Goal: Use online tool/utility: Utilize a website feature to perform a specific function

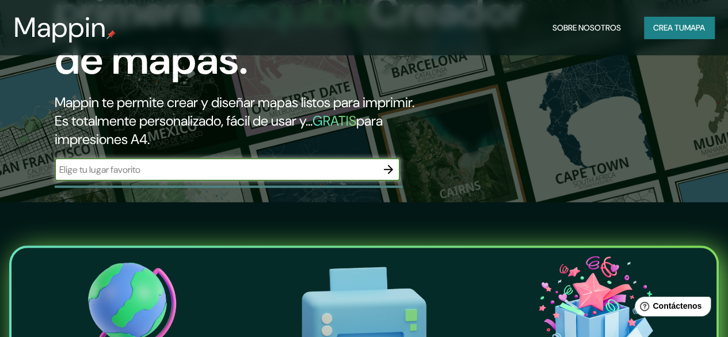
scroll to position [128, 0]
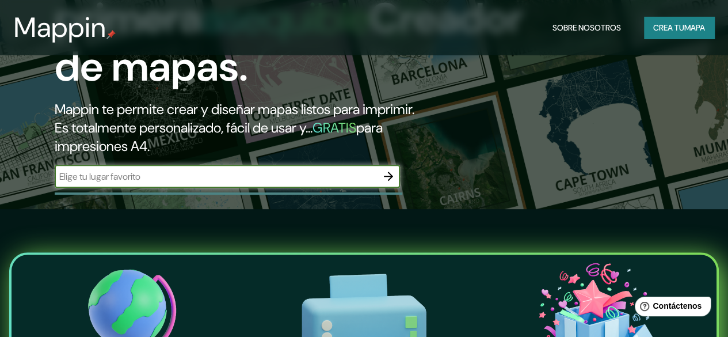
click at [166, 183] on input "text" at bounding box center [216, 176] width 322 height 13
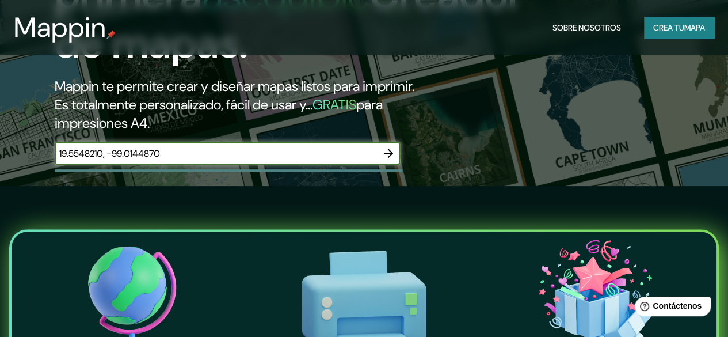
scroll to position [155, 0]
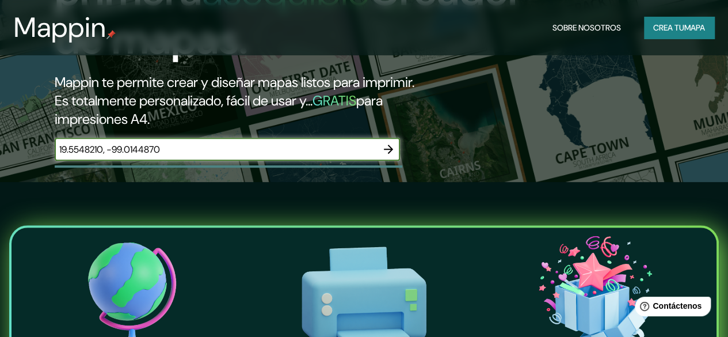
drag, startPoint x: 730, startPoint y: 73, endPoint x: 706, endPoint y: 62, distance: 26.8
click at [706, 62] on html "Mappin Sobre nosotros Crea tu mapa La primera asequible Creador de mapas. Mappi…" at bounding box center [364, 13] width 728 height 337
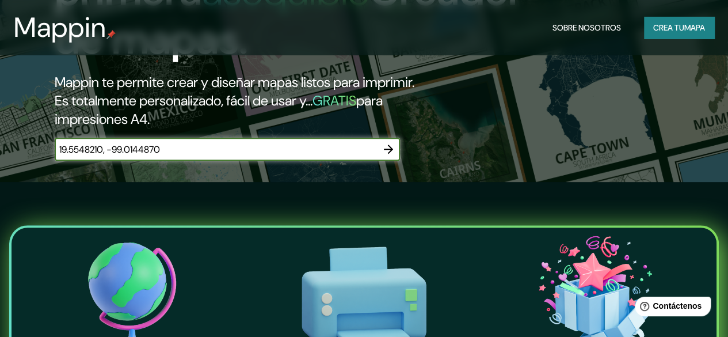
type input "19.5548210, -99.0144870"
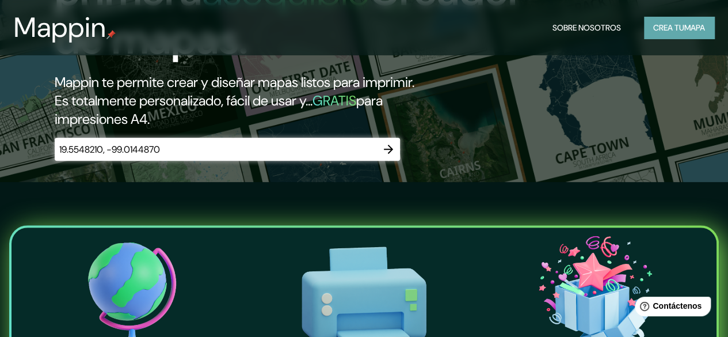
click at [686, 26] on font "mapa" at bounding box center [694, 27] width 21 height 10
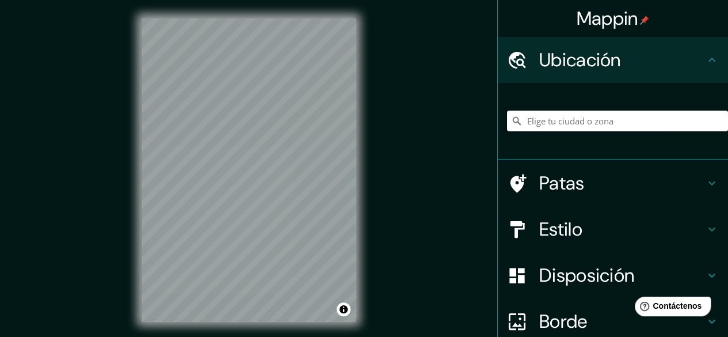
click at [544, 123] on input "Elige tu ciudad o zona" at bounding box center [617, 121] width 221 height 21
paste input "19.5548210, -99.0144870"
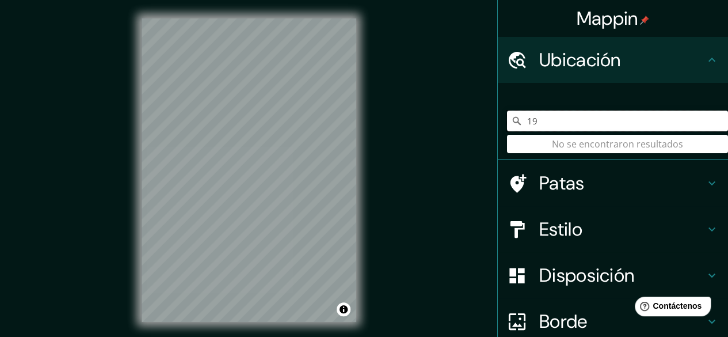
type input "1"
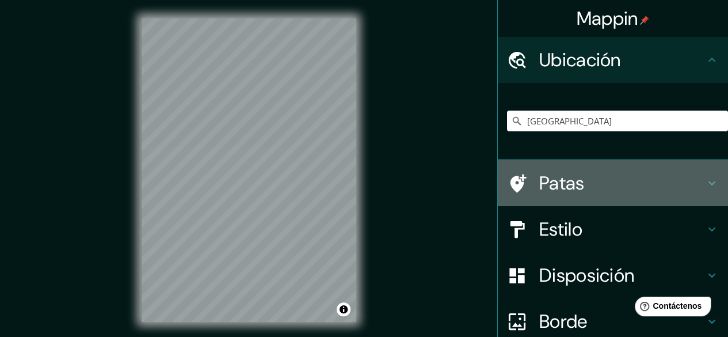
click at [508, 182] on icon at bounding box center [517, 183] width 20 height 20
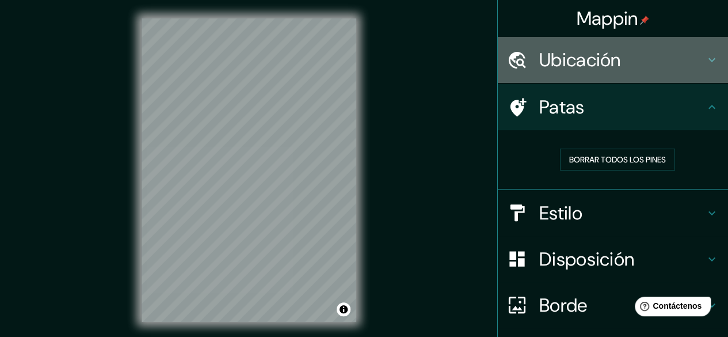
click at [570, 73] on div "Ubicación" at bounding box center [613, 60] width 230 height 46
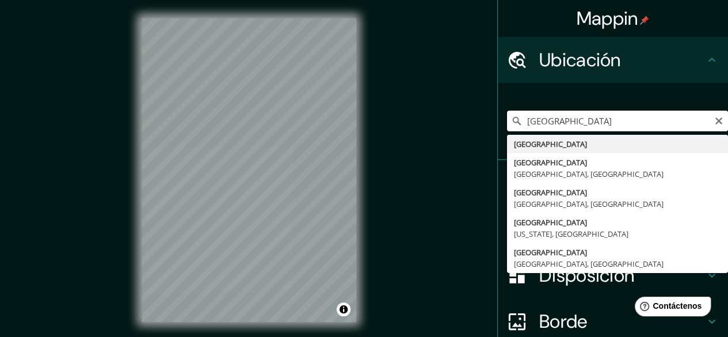
click at [552, 119] on input "[GEOGRAPHIC_DATA]" at bounding box center [617, 121] width 221 height 21
type input "M"
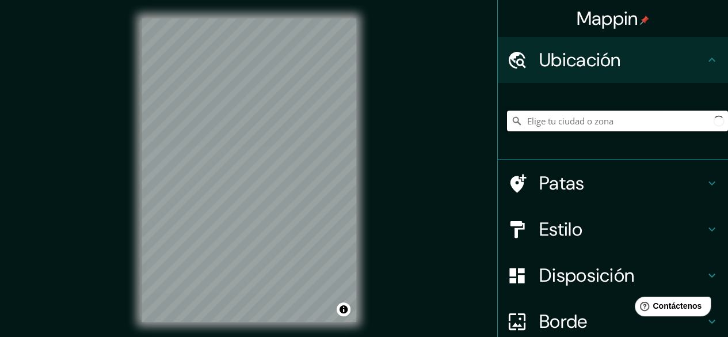
paste input "19.5548210, -99.0144870"
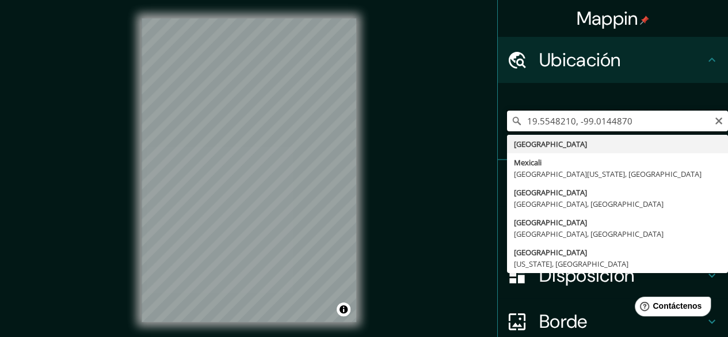
click at [645, 123] on input "19.5548210, -99.0144870" at bounding box center [617, 121] width 221 height 21
paste input "19.5548210, -99.0144870"
click at [652, 121] on input "19.5548210, -99.0144870 [GEOGRAPHIC_DATA]" at bounding box center [617, 121] width 221 height 21
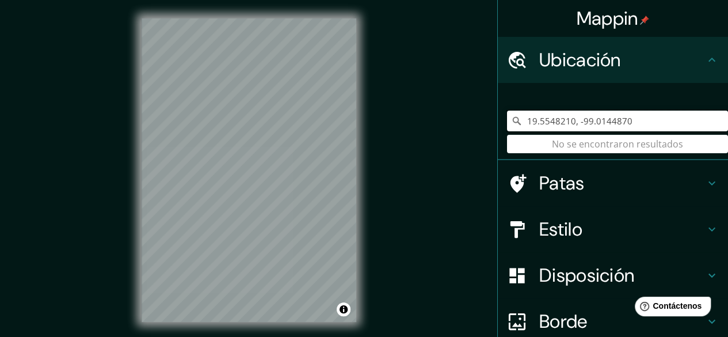
type input "19.5548210, -99.0144870"
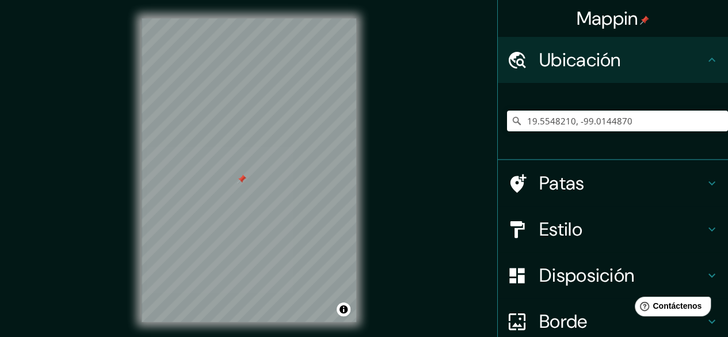
click at [241, 181] on div at bounding box center [241, 178] width 9 height 9
click at [256, 146] on div at bounding box center [256, 144] width 9 height 9
click at [342, 308] on button "Activar o desactivar atribución" at bounding box center [344, 309] width 14 height 14
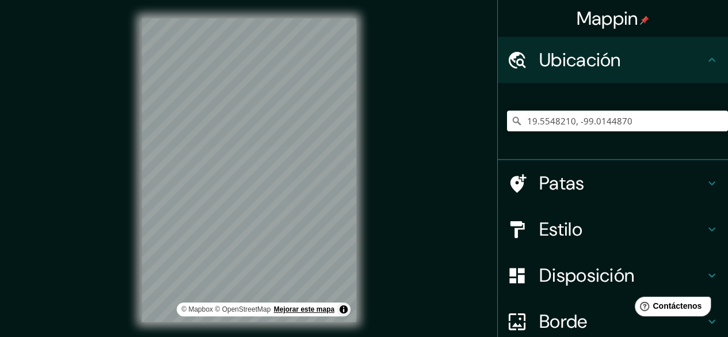
click at [314, 307] on font "Mejorar este mapa" at bounding box center [304, 309] width 60 height 8
click at [302, 125] on div at bounding box center [300, 124] width 9 height 9
click at [247, 163] on div at bounding box center [245, 160] width 9 height 9
click at [261, 189] on div at bounding box center [262, 189] width 9 height 9
